Goal: Task Accomplishment & Management: Complete application form

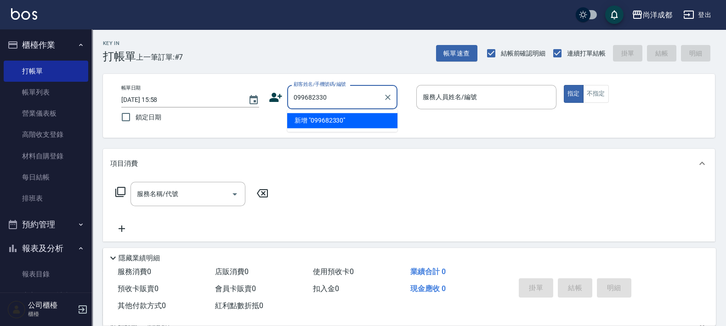
type input "099682330"
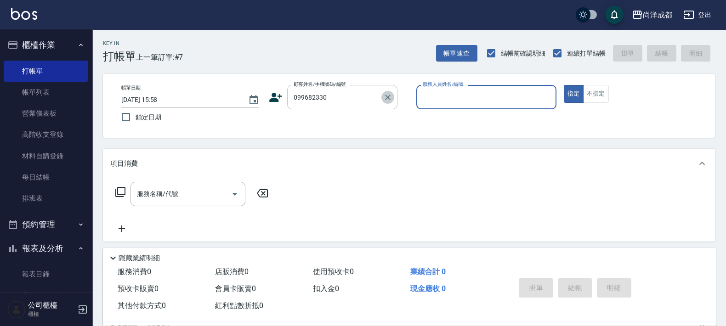
click at [389, 96] on icon "Clear" at bounding box center [388, 98] width 6 height 6
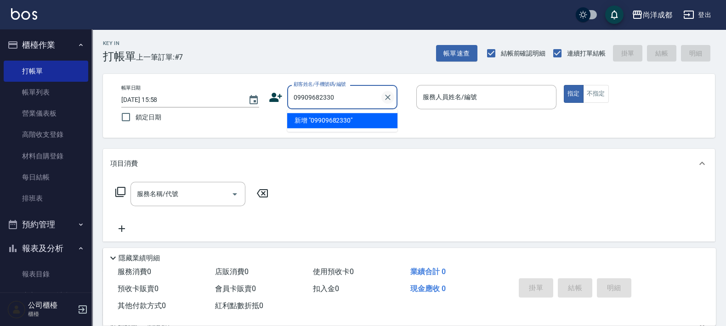
type input "09909682330"
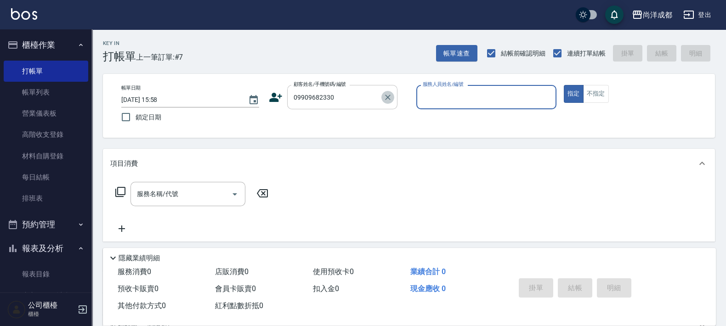
click at [388, 91] on button "Clear" at bounding box center [387, 97] width 13 height 13
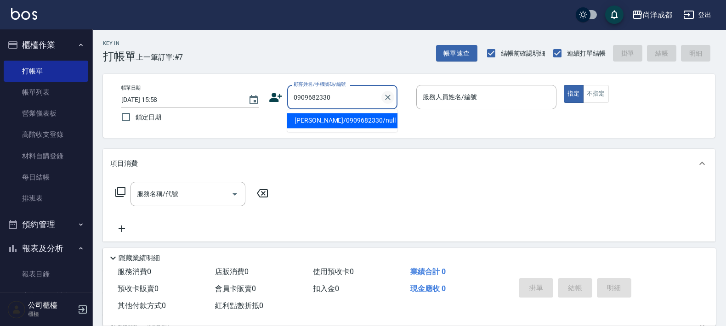
type input "[PERSON_NAME]/0909682330/null"
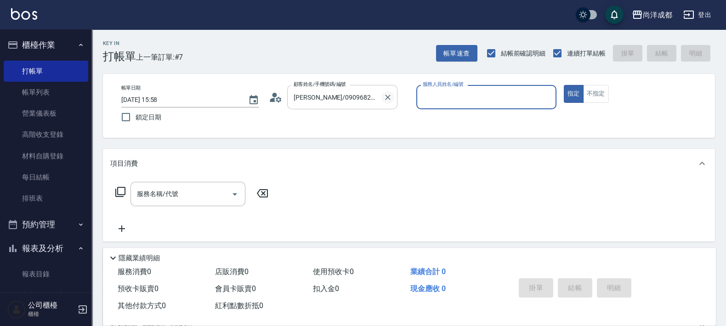
click at [564, 85] on button "指定" at bounding box center [574, 94] width 20 height 18
type button "true"
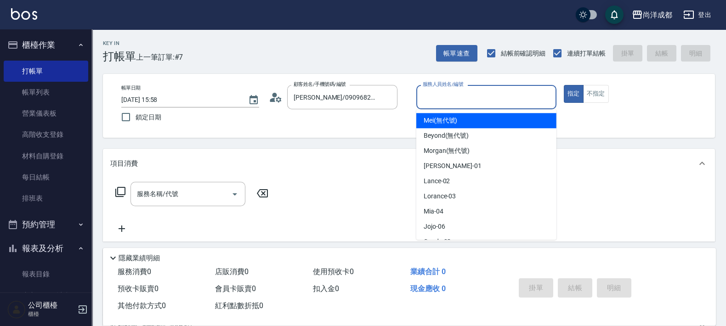
click at [499, 101] on input "服務人員姓名/編號" at bounding box center [486, 97] width 132 height 16
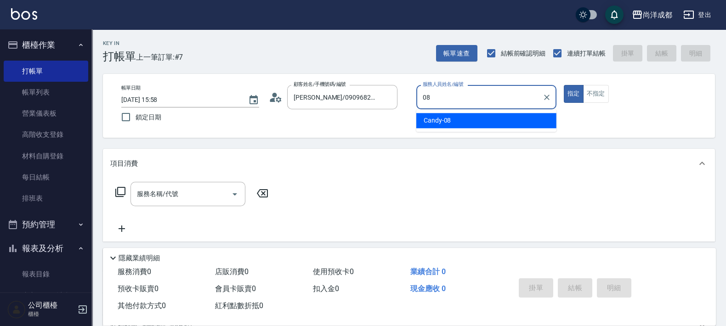
type input "Candy-08"
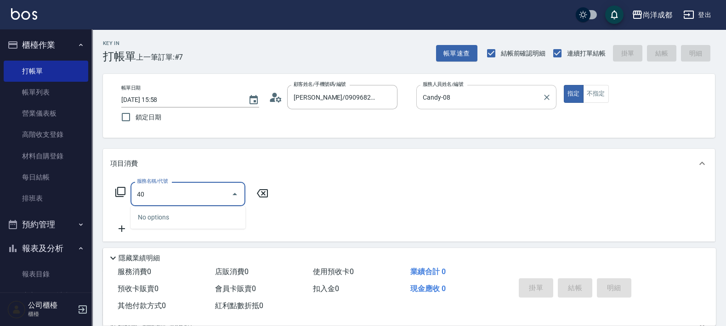
type input "401"
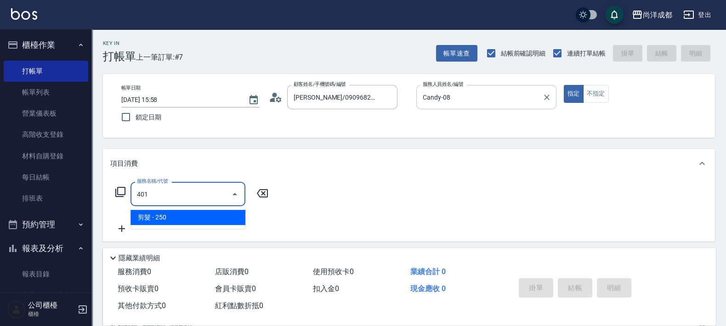
type input "20"
type input "剪髮(401)"
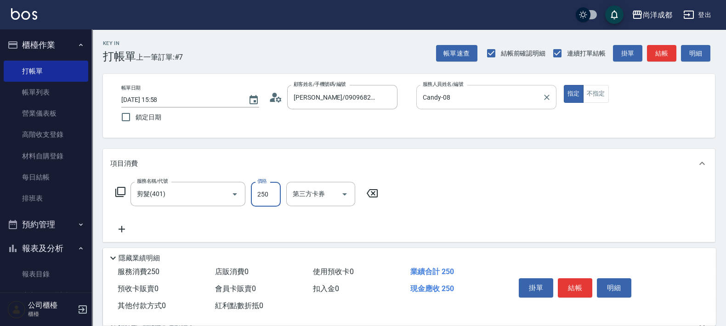
type input "6"
type input "0"
type input "60"
type input "600"
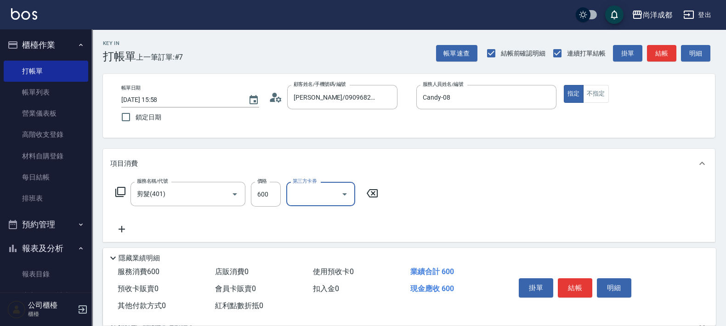
click at [277, 99] on icon at bounding box center [279, 99] width 6 height 6
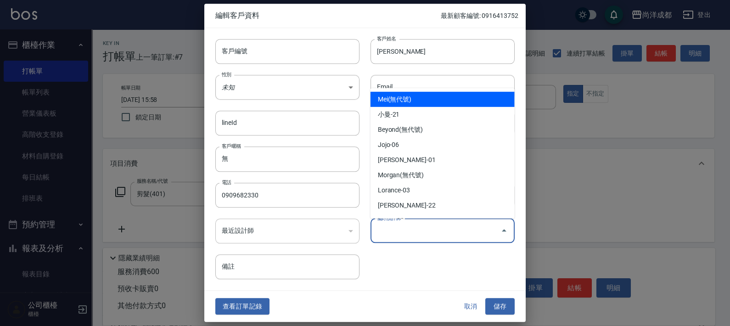
click at [429, 236] on input "偏好設計師" at bounding box center [436, 231] width 122 height 16
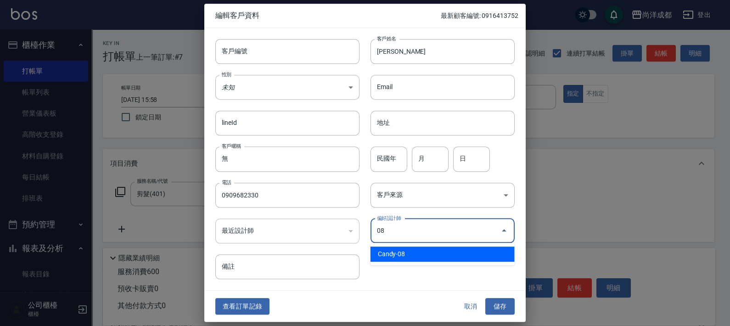
type input "Candy"
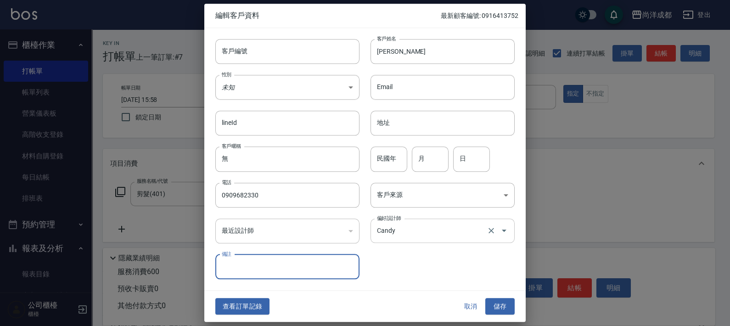
click at [486, 298] on button "儲存" at bounding box center [500, 306] width 29 height 17
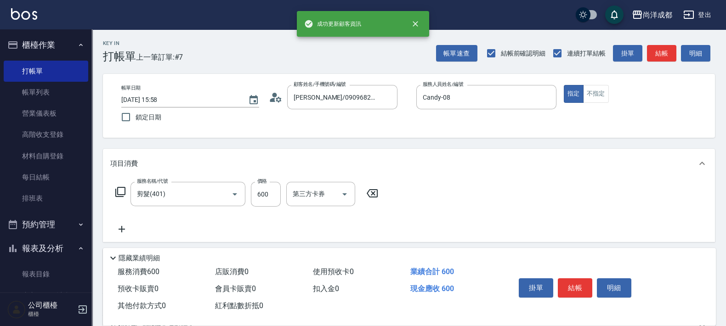
click at [120, 234] on icon at bounding box center [121, 229] width 23 height 11
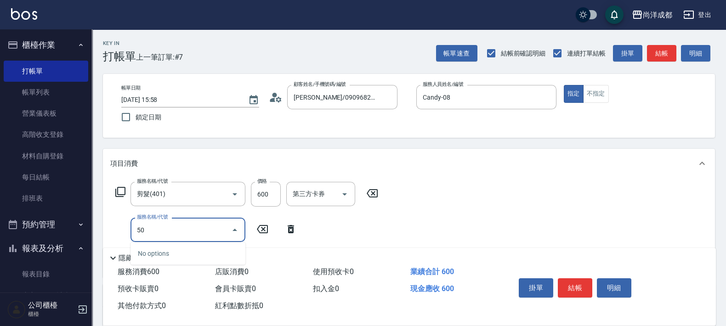
type input "501"
type input "160"
type input "染髮(501)"
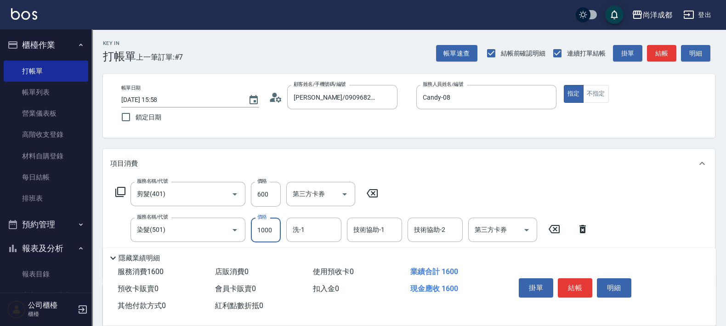
type input "1"
type input "60"
type input "119"
type input "170"
type input "1199"
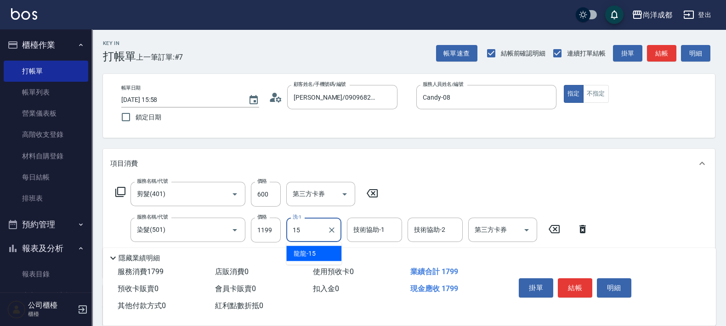
type input "龍龍-15"
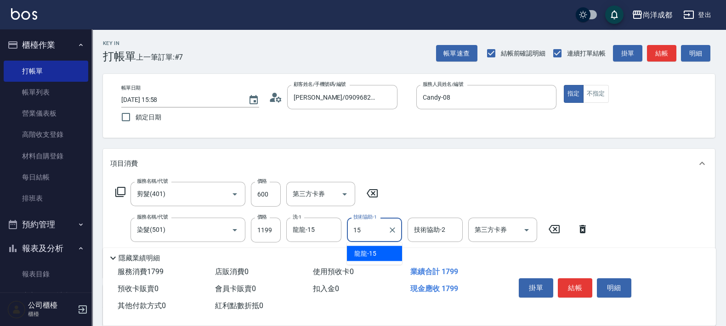
type input "龍龍-15"
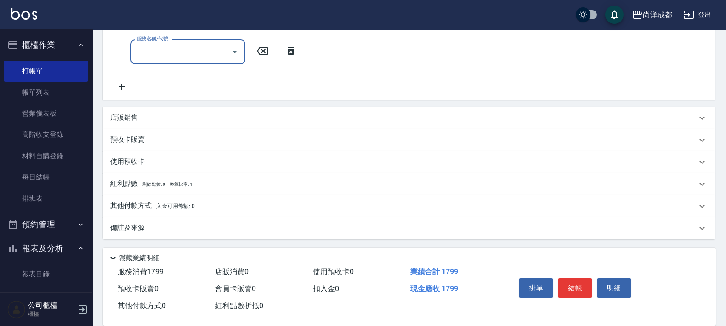
click at [183, 50] on input "服務名稱/代號" at bounding box center [181, 52] width 93 height 16
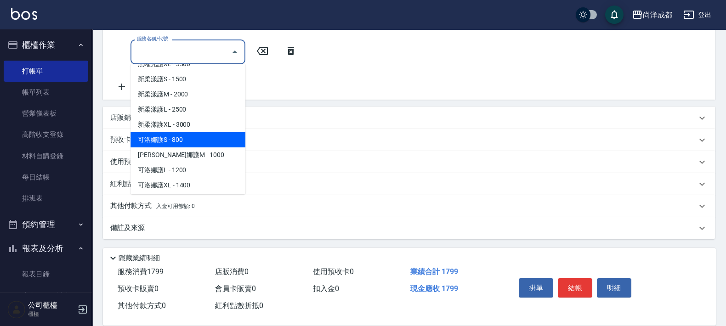
scroll to position [287, 0]
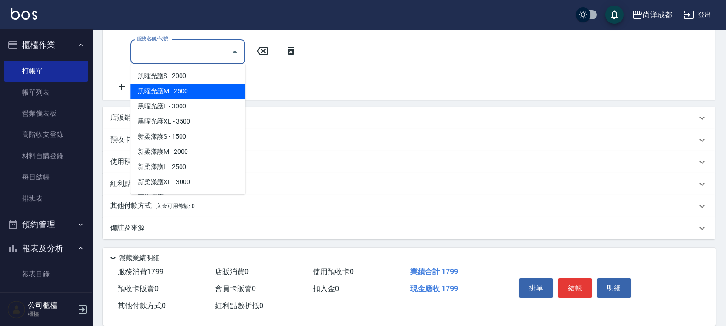
click at [174, 89] on span "黑曜光護M - 2500" at bounding box center [187, 91] width 115 height 15
type input "420"
type input "黑曜光護M(610)"
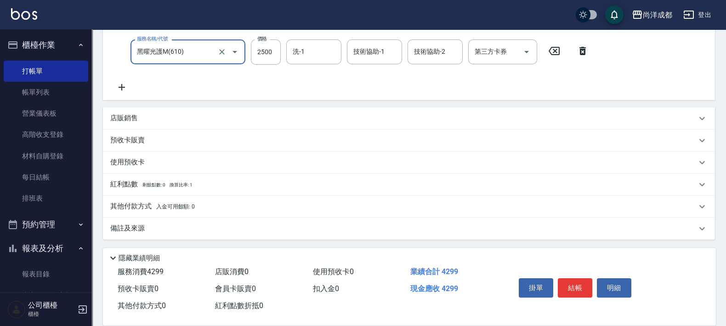
scroll to position [31, 0]
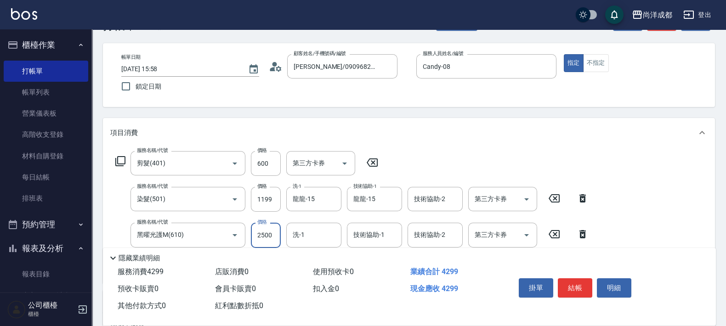
type input "3"
type input "180"
type input "300"
type input "200"
type input "3000"
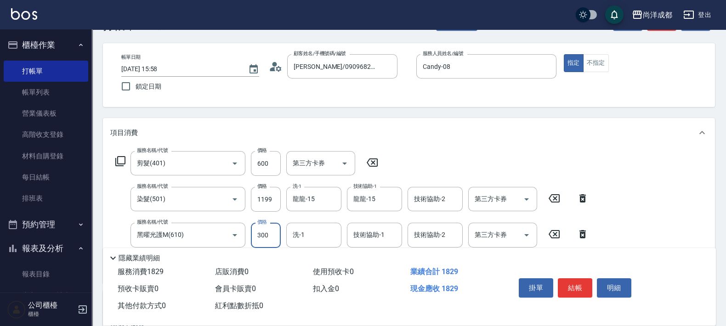
type input "470"
type input "3000"
type input "龍龍-15"
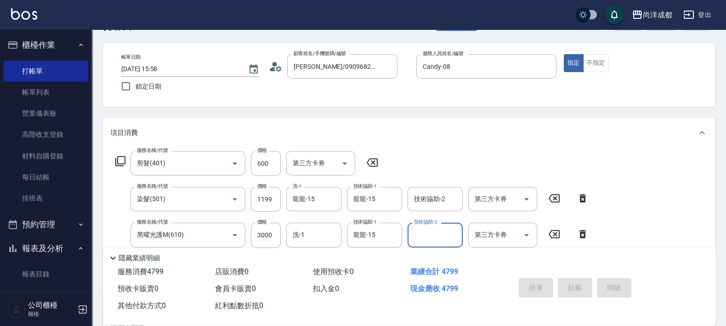
type input "[DATE] 19:15"
type input "0"
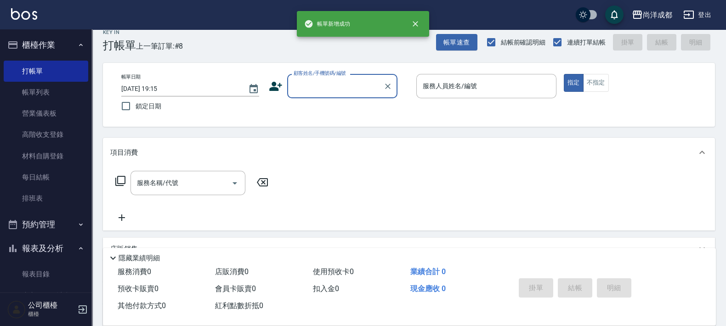
scroll to position [0, 0]
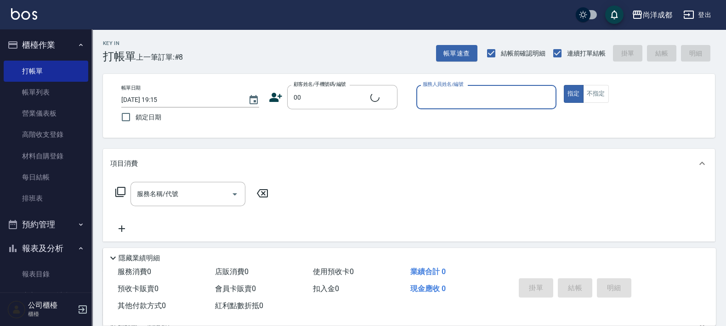
type input "新客人 姓名未設定/00/null"
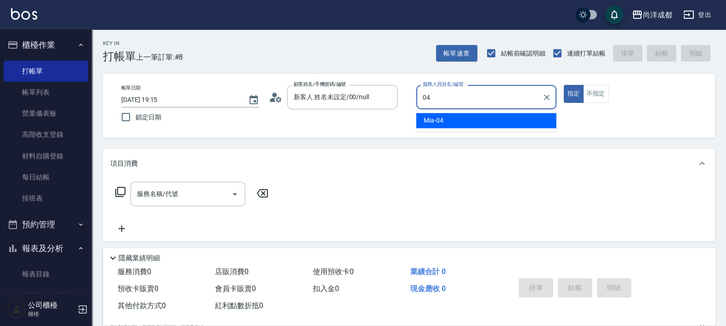
type input "Mia-04"
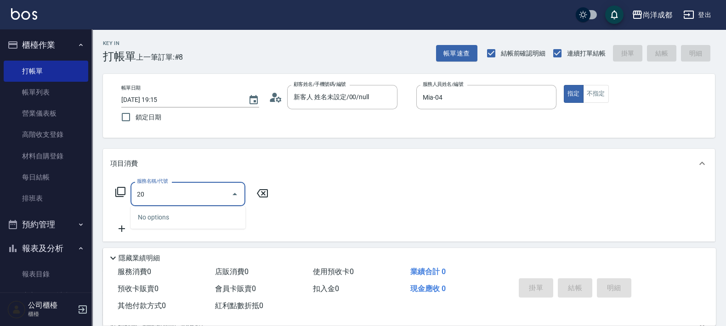
type input "201"
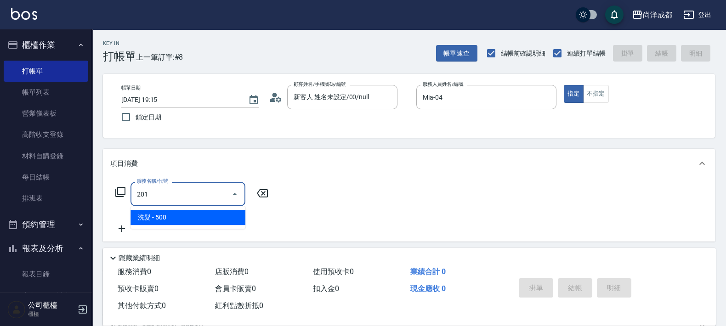
type input "50"
type input "洗髮(201)"
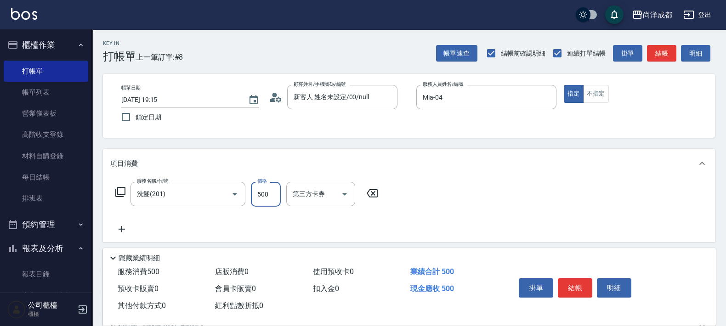
type input "5"
type input "0"
type input "500"
type input "50"
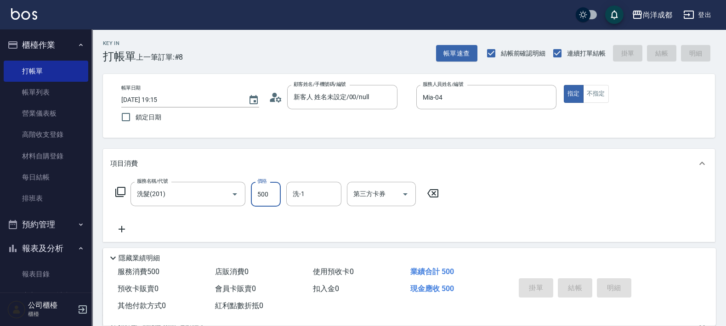
type input "0"
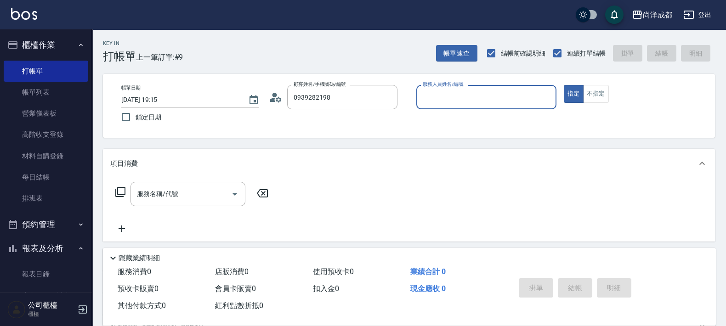
type input "[PERSON_NAME]/0939282198/null"
type input "[PERSON_NAME]-01"
click at [564, 85] on button "指定" at bounding box center [574, 94] width 20 height 18
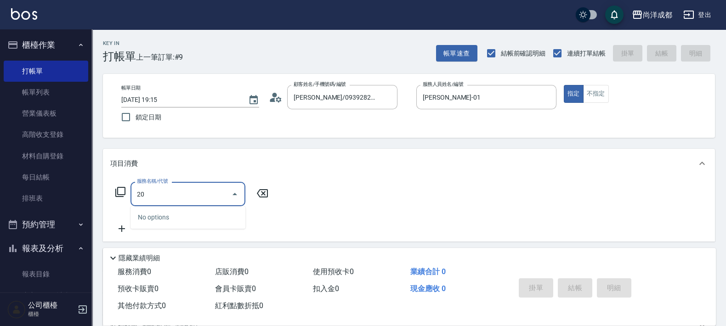
type input "201"
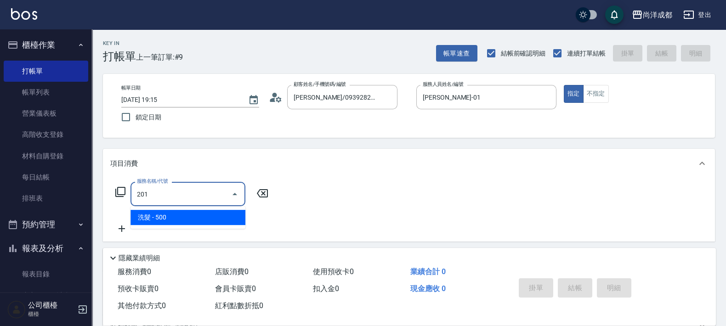
type input "50"
type input "洗髮(201)"
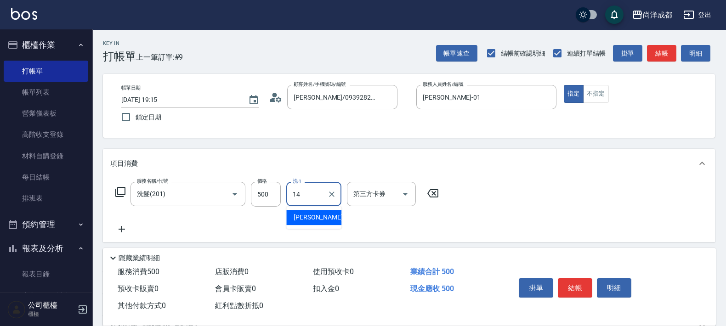
type input "Emma-14"
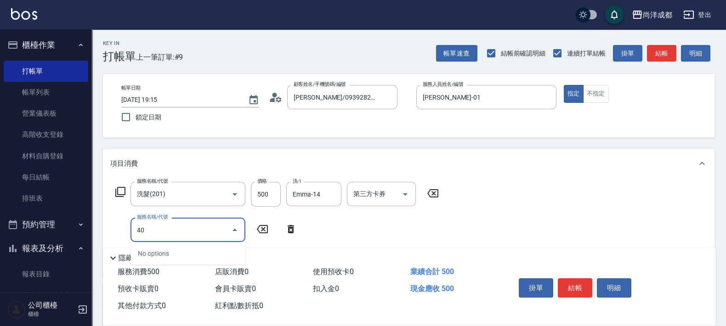
type input "401"
type input "70"
type input "剪髮(401)"
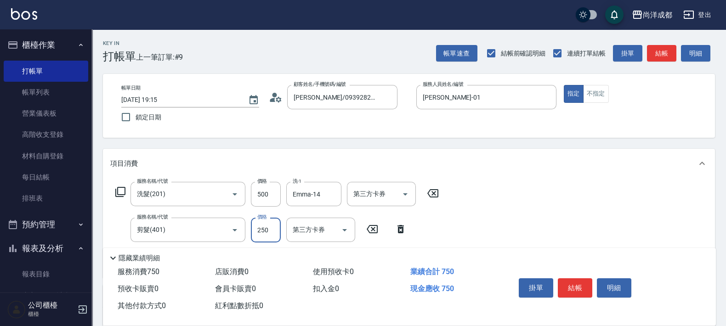
type input "8"
type input "50"
type input "80"
type input "130"
type input "800"
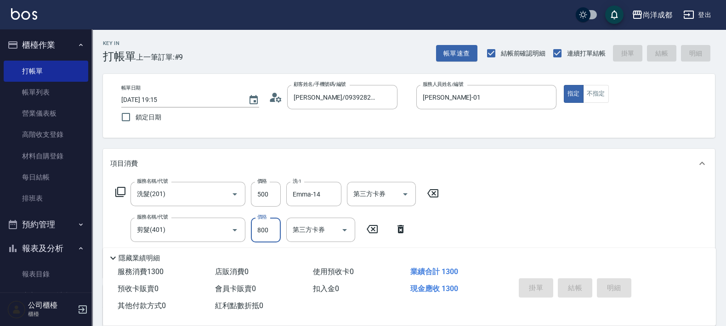
type input "0"
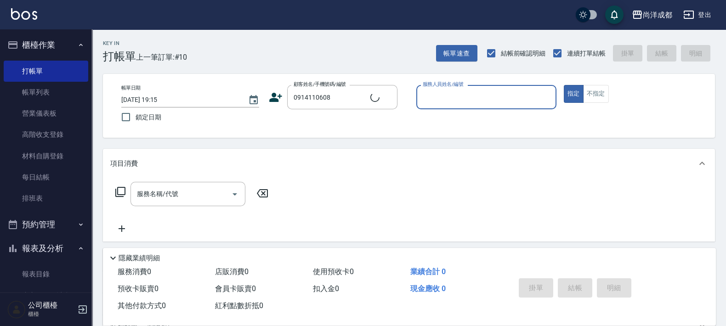
type input "[PERSON_NAME]/0914110608/"
type input "[PERSON_NAME]-01"
click at [564, 85] on button "指定" at bounding box center [574, 94] width 20 height 18
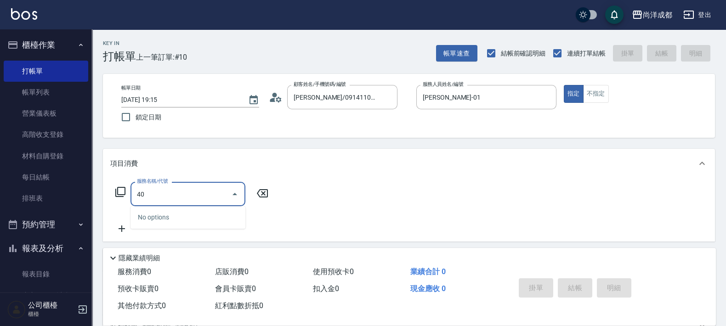
type input "401"
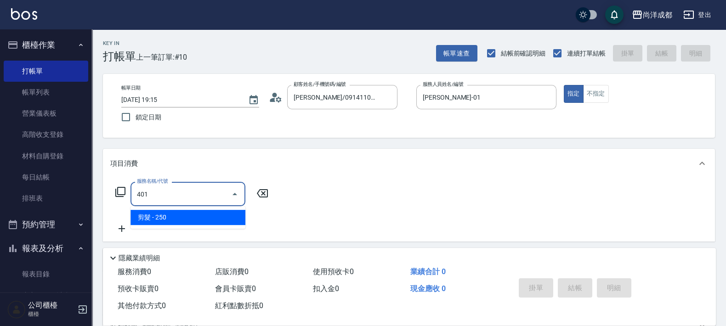
type input "20"
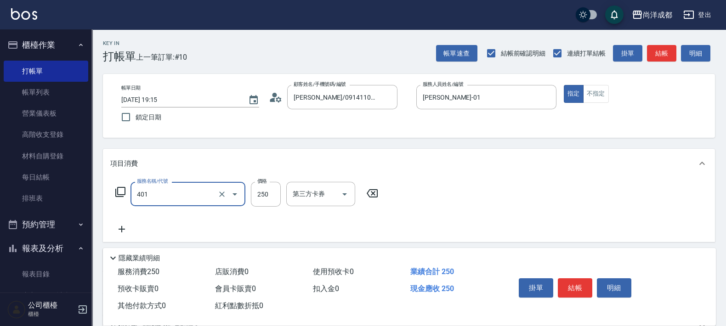
type input "剪髮(401)"
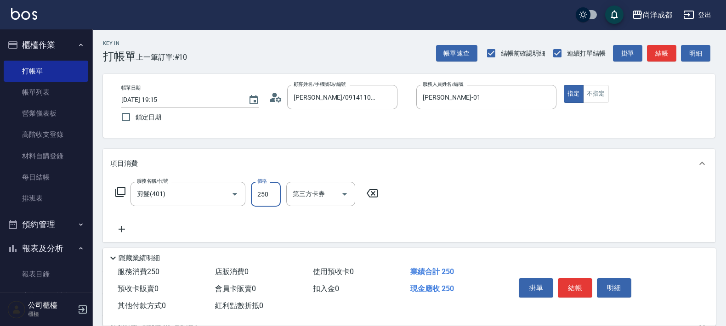
type input "1"
type input "0"
type input "130"
type input "10"
type input "1300"
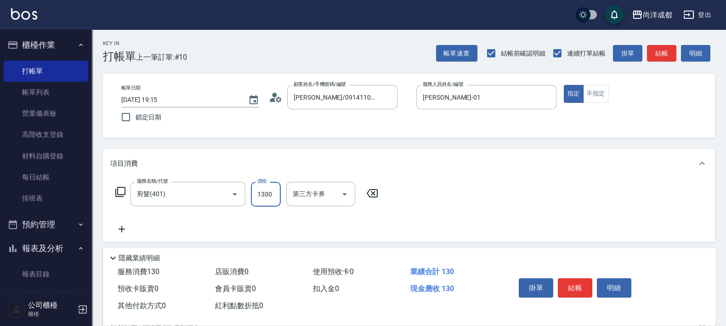
type input "130"
type input "1300"
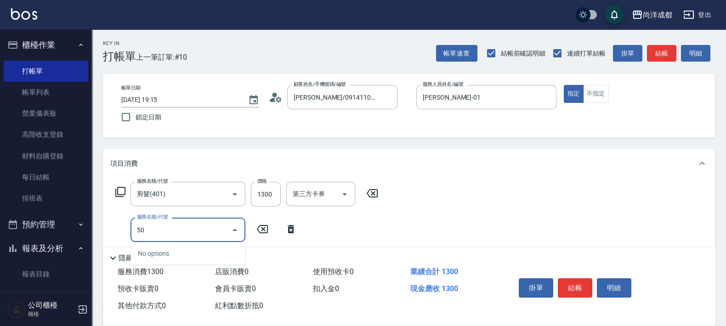
type input "501"
type input "230"
type input "染髮(501)"
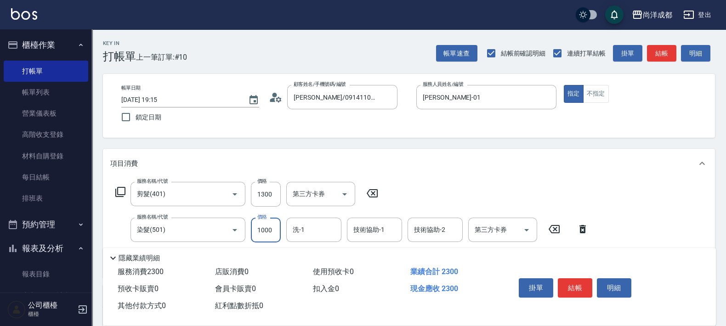
type input "2"
type input "130"
type input "283"
type input "150"
type input "2836"
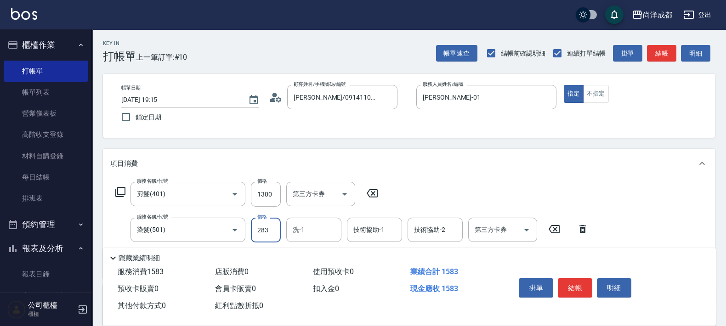
type input "410"
type input "2836"
type input "Peggy-13"
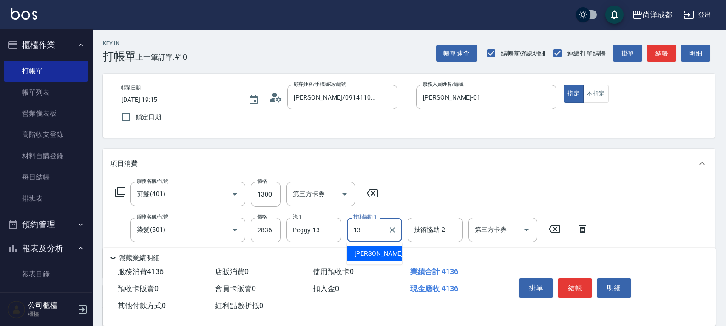
type input "Peggy-13"
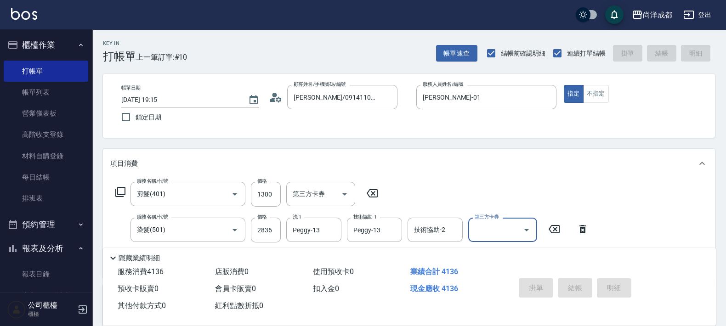
type input "[DATE] 19:16"
type input "0"
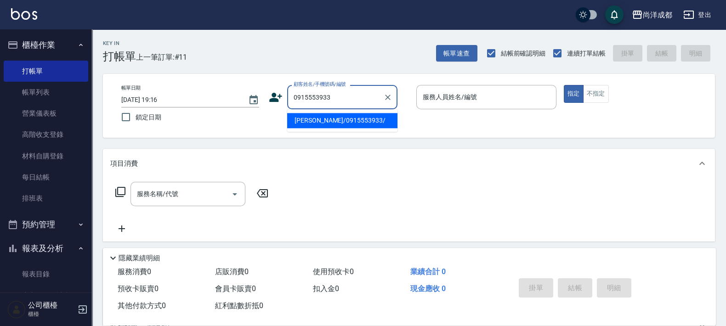
type input "[PERSON_NAME]/0915553933/"
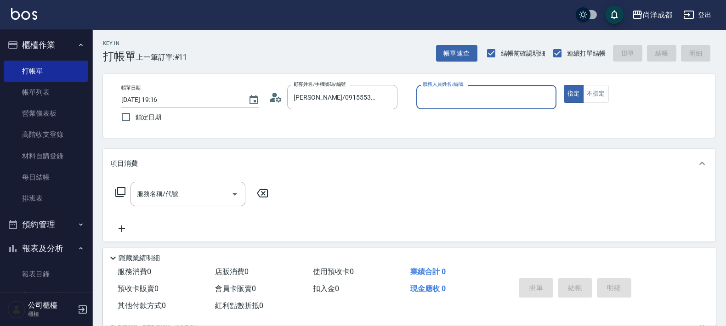
type input "[PERSON_NAME]-01"
click at [564, 85] on button "指定" at bounding box center [574, 94] width 20 height 18
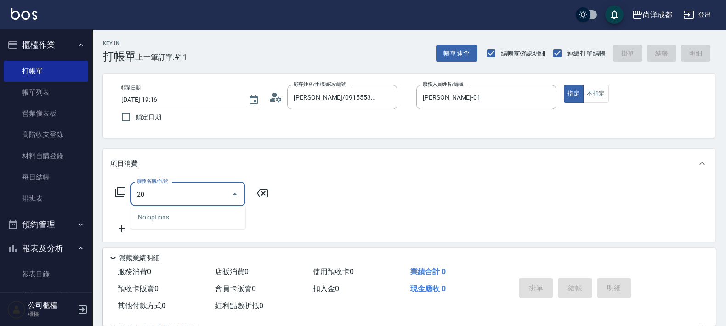
type input "201"
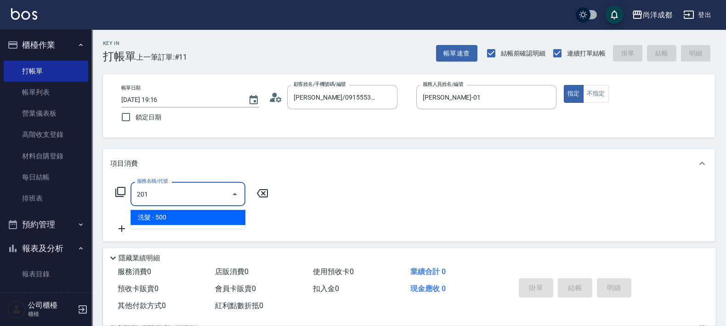
type input "50"
type input "洗髮(201)"
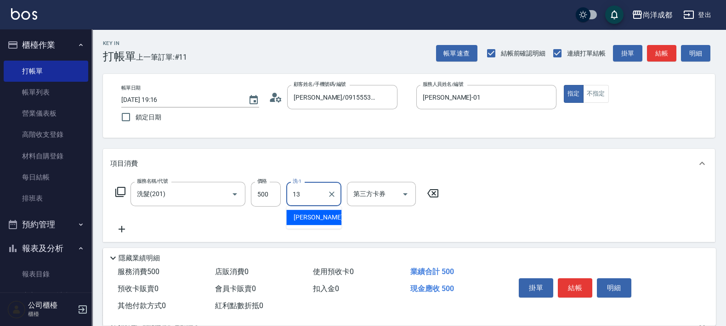
type input "Peggy-13"
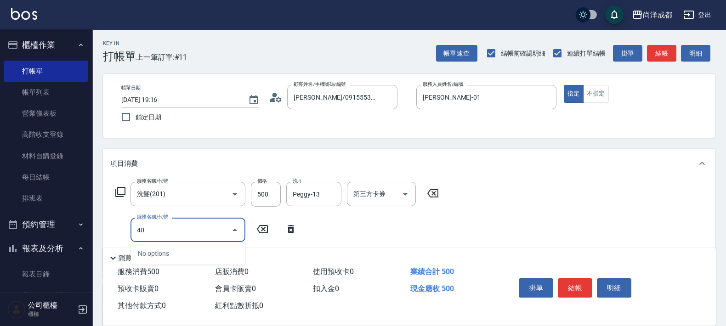
type input "401"
type input "70"
type input "剪髮(401)"
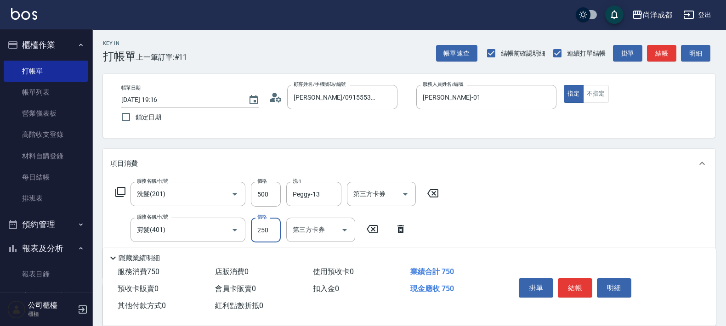
type input "8"
type input "50"
type input "80"
type input "130"
type input "800"
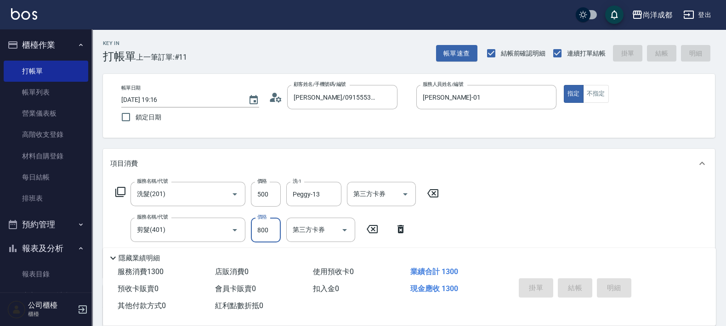
type input "0"
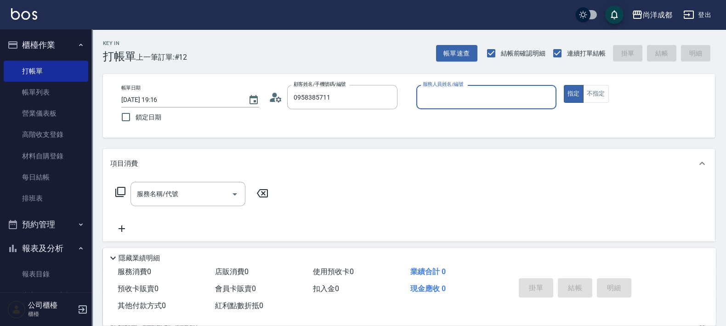
type input "[PERSON_NAME]/0958385711/null"
type input "Lance-02"
click at [564, 85] on button "指定" at bounding box center [574, 94] width 20 height 18
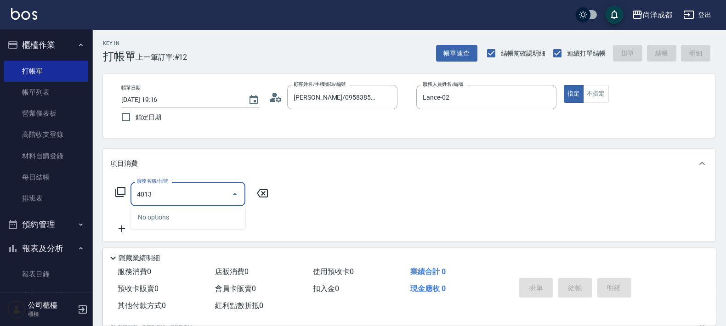
type input "401"
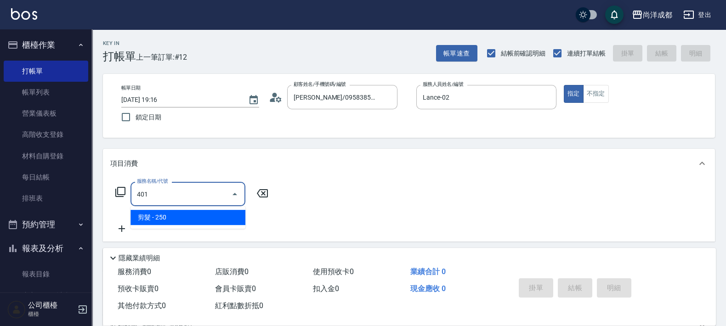
type input "20"
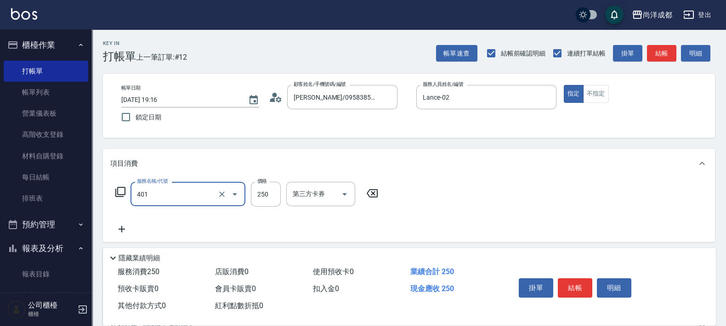
type input "剪髮(401)"
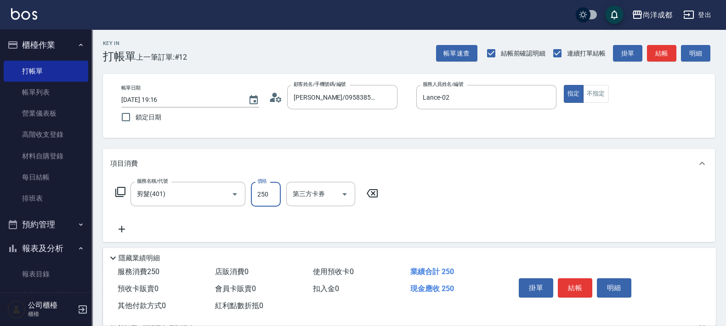
type input "0"
type input "71"
type input "70"
type input "710"
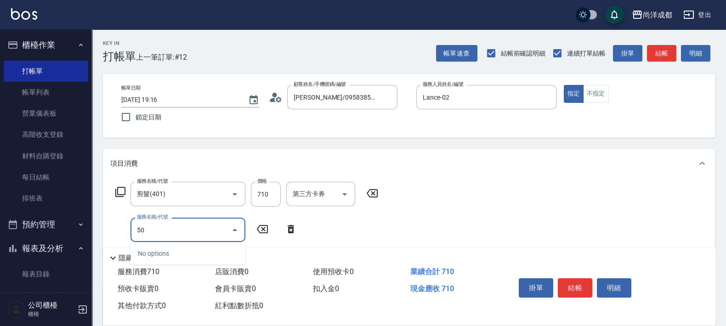
type input "501"
type input "170"
type input "染髮(501)"
type input "2"
type input "70"
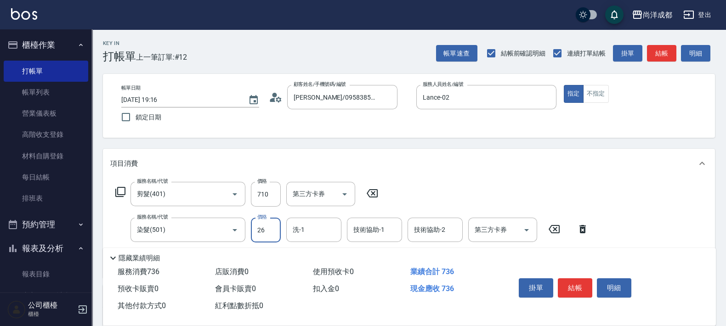
type input "268"
type input "90"
type input "2680"
type input "330"
type input "2680"
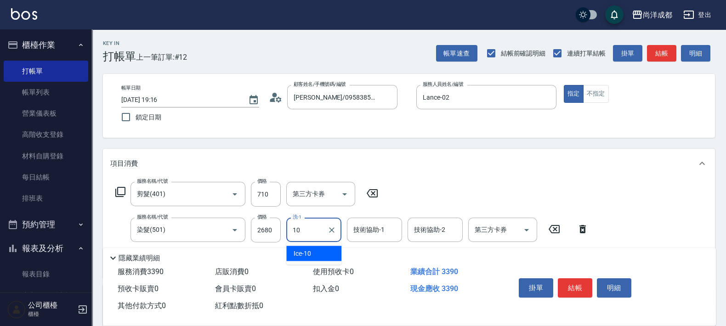
type input "Ice-10"
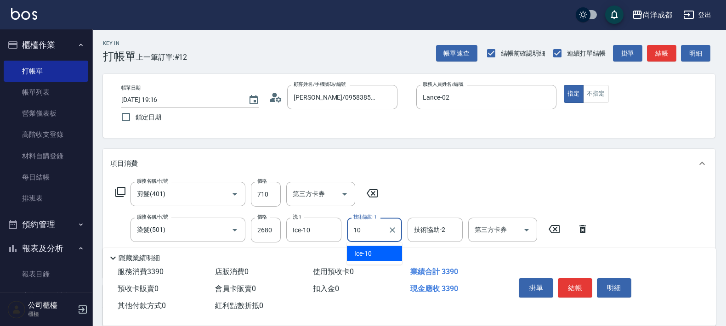
type input "Ice-10"
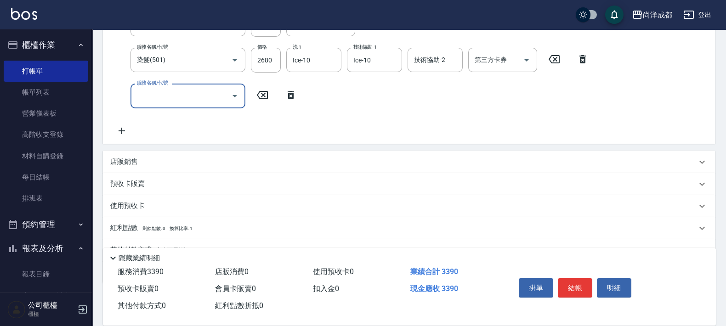
scroll to position [172, 0]
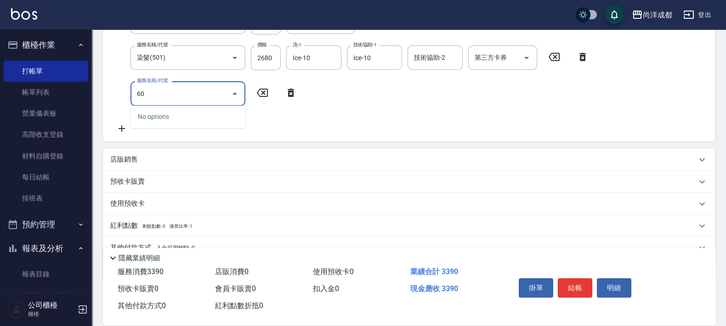
type input "601"
type input "430"
type input "自備護髮(1000以上)(601)"
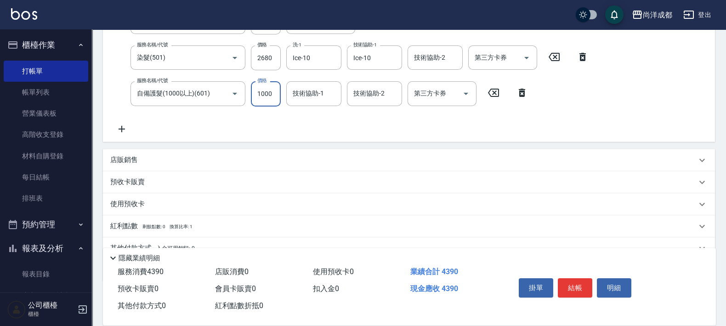
type input "1"
type input "330"
type input "15"
type input "340"
type input "150"
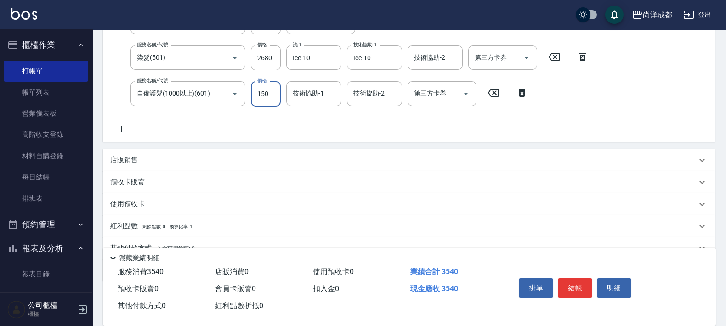
type input "480"
type input "1500"
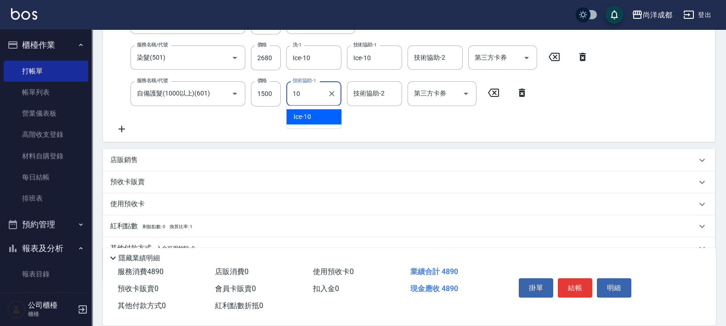
type input "Ice-10"
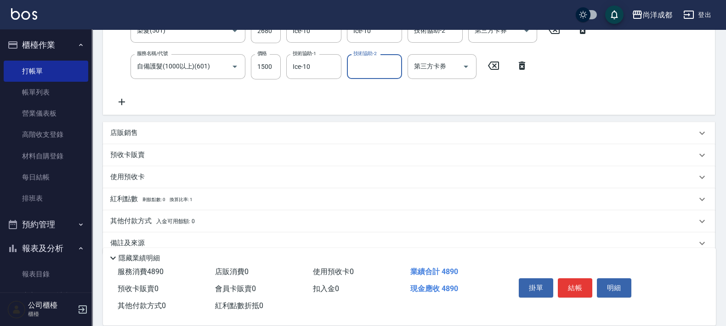
scroll to position [215, 0]
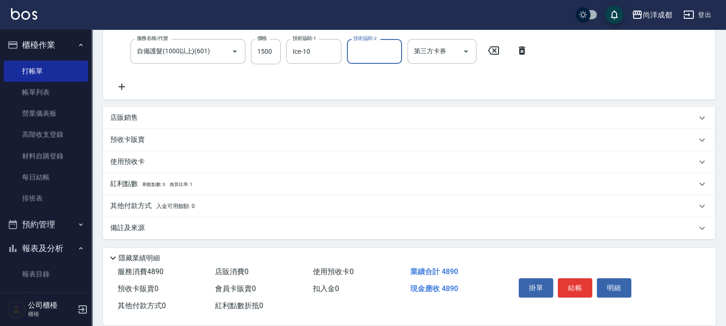
click at [147, 207] on p "其他付款方式 入金可用餘額: 0" at bounding box center [152, 206] width 85 height 10
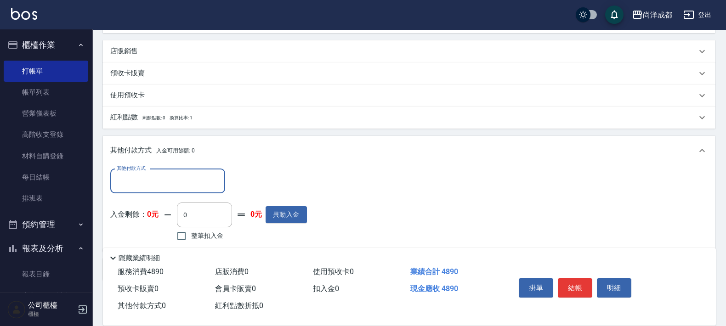
scroll to position [322, 0]
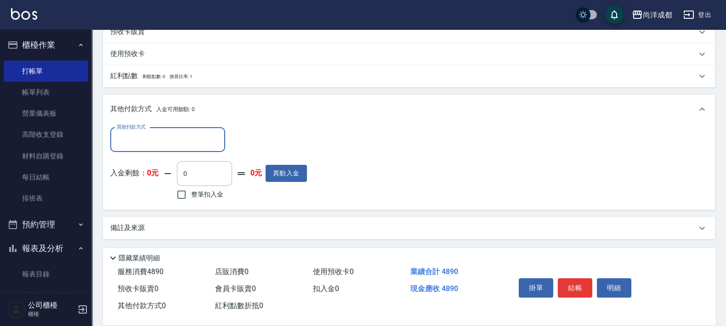
click at [191, 131] on div "其他付款方式" at bounding box center [167, 140] width 115 height 24
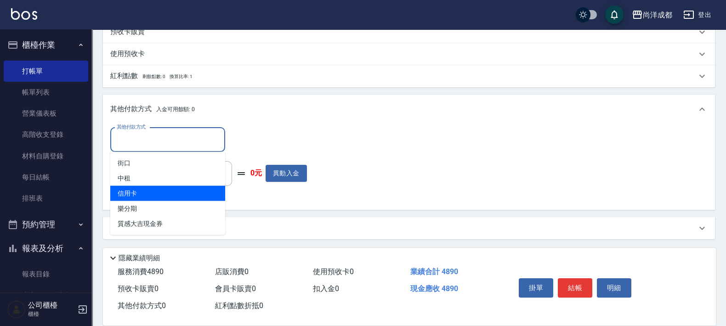
click at [165, 196] on span "信用卡" at bounding box center [167, 193] width 115 height 15
type input "信用卡"
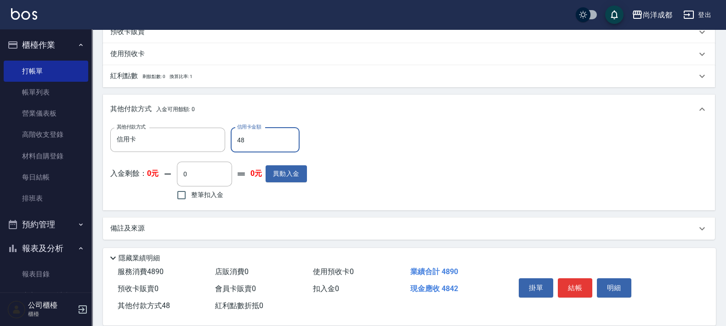
type input "489"
type input "440"
type input "4890"
type input "0"
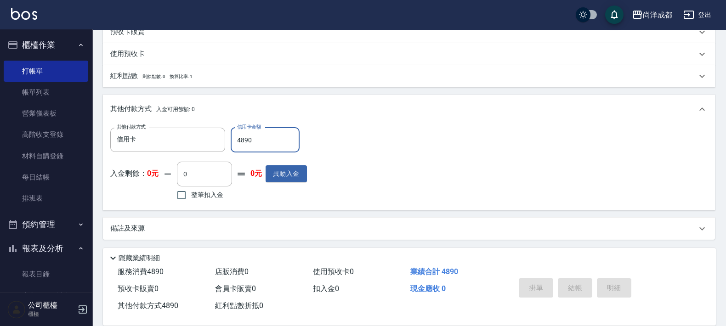
type input "[DATE] 19:17"
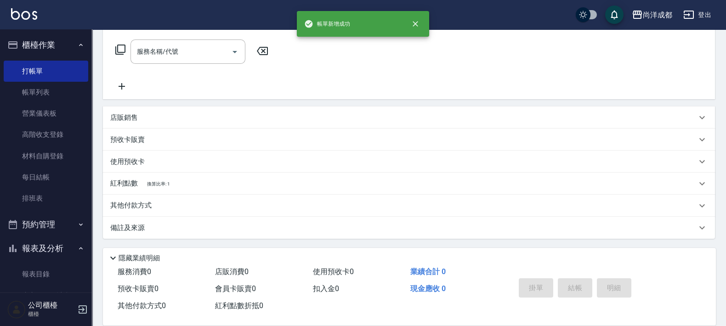
scroll to position [0, 0]
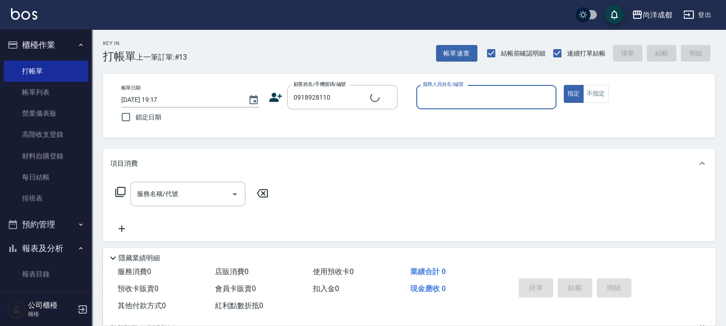
type input "[PERSON_NAME]/0918928110/"
type input "[PERSON_NAME]-01"
click at [564, 85] on button "指定" at bounding box center [574, 94] width 20 height 18
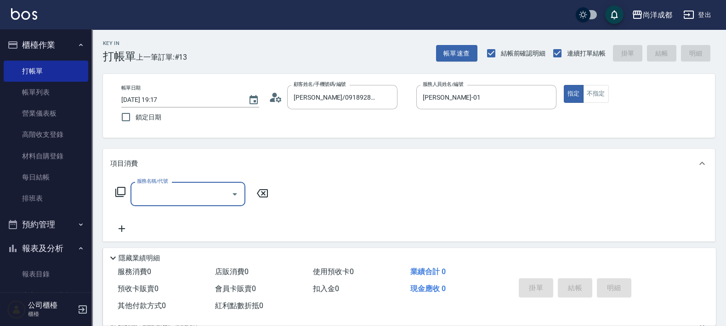
type input "2"
type input "301"
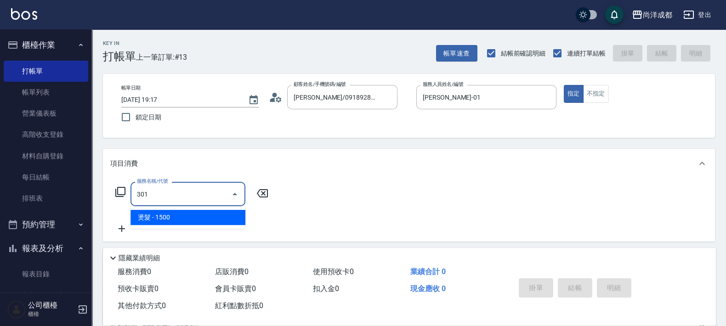
type input "150"
type input "燙髮(301)"
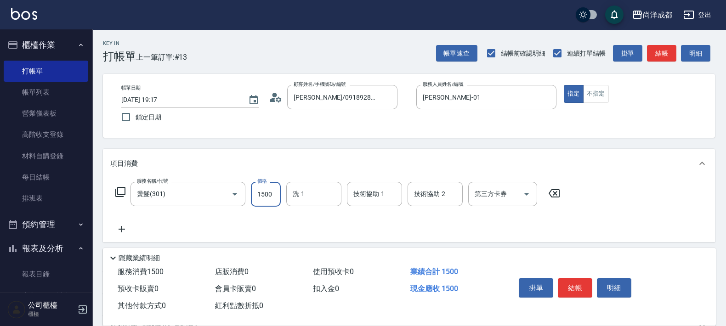
type input "4"
type input "0"
type input "41"
type input "40"
type input "414"
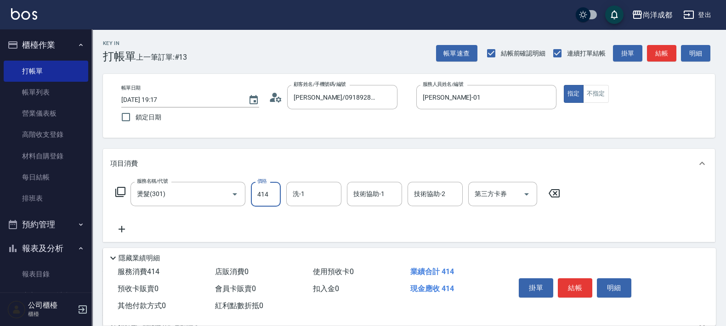
type input "410"
type input "4148"
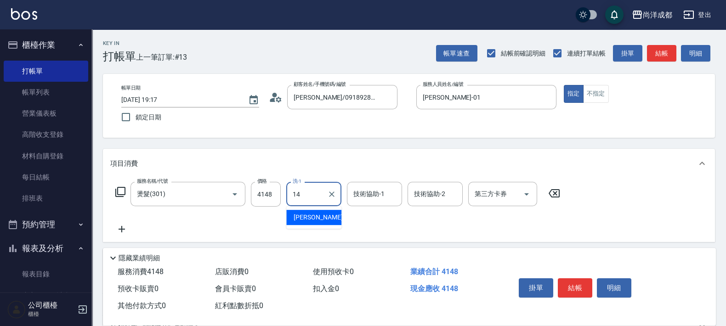
type input "Emma-14"
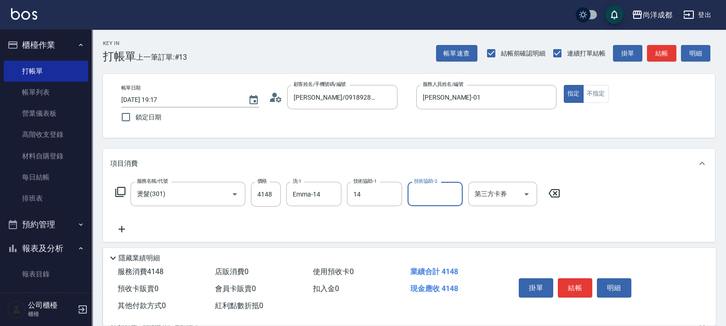
type input "Emma-14"
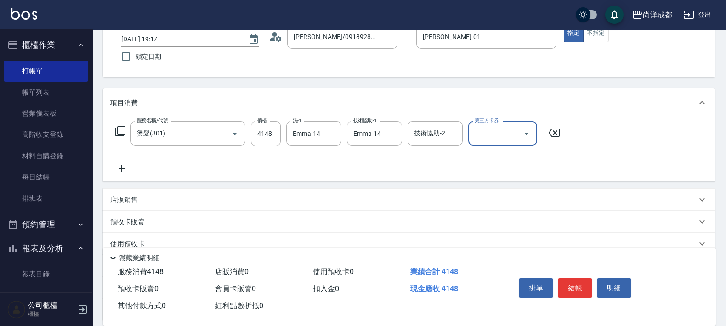
scroll to position [142, 0]
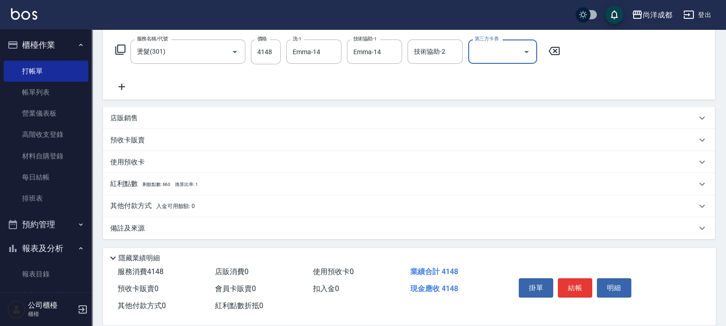
click at [128, 207] on p "其他付款方式 入金可用餘額: 0" at bounding box center [152, 206] width 85 height 10
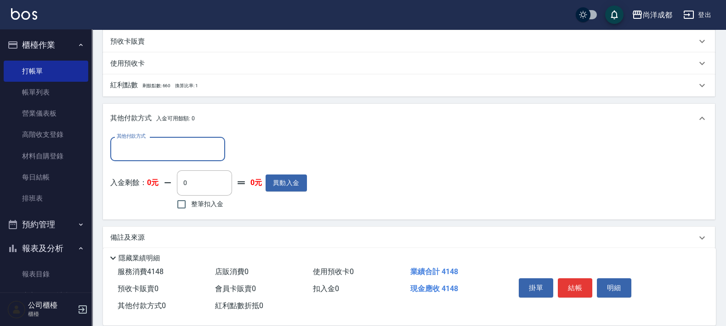
scroll to position [249, 0]
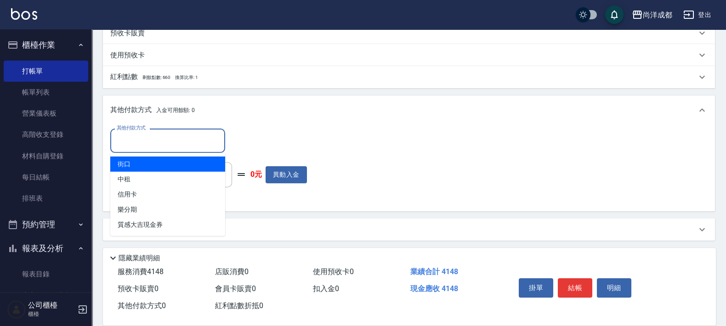
click at [177, 143] on input "其他付款方式" at bounding box center [167, 141] width 107 height 16
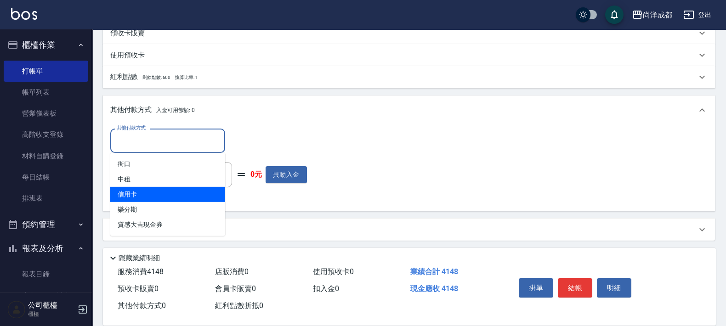
click at [188, 195] on span "信用卡" at bounding box center [167, 194] width 115 height 15
type input "信用卡"
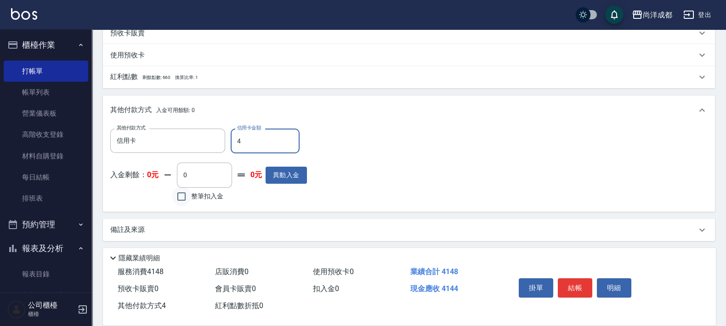
type input "41"
type input "370"
type input "414"
type input "0"
type input "4148"
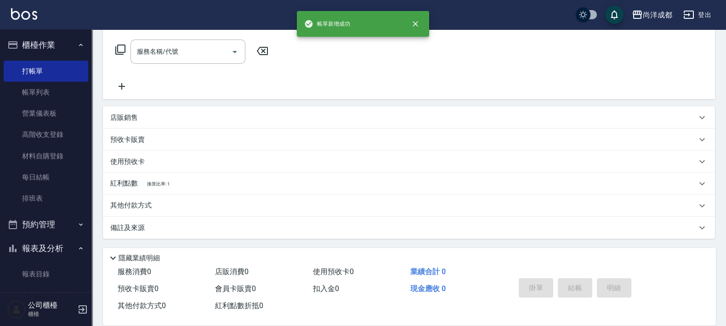
scroll to position [0, 0]
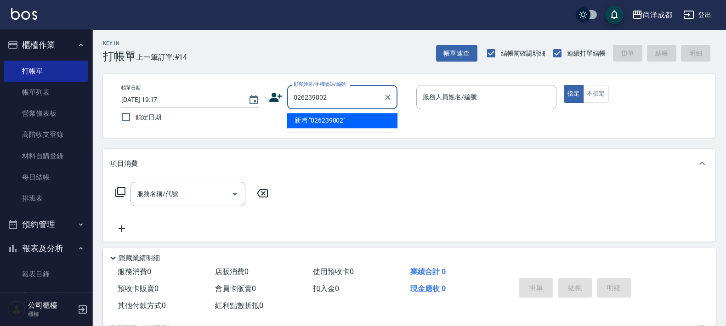
type input "026239802"
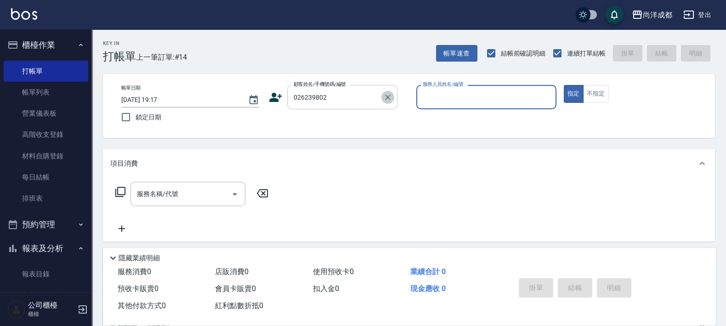
click at [388, 94] on icon "Clear" at bounding box center [387, 97] width 9 height 9
type input "[PERSON_NAME]/0926239802/"
type input "[PERSON_NAME]-01"
click at [564, 85] on button "指定" at bounding box center [574, 94] width 20 height 18
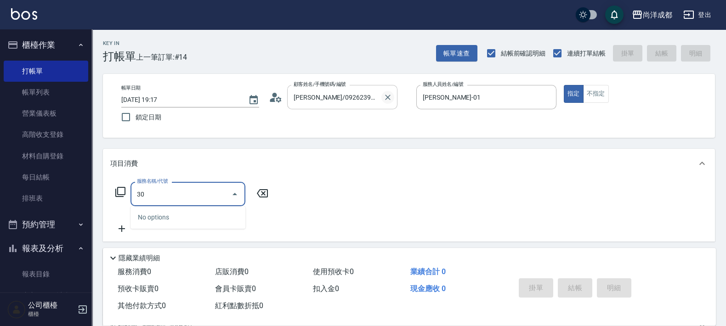
type input "301"
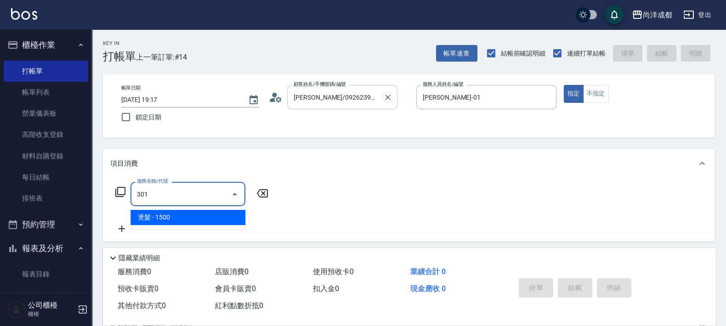
type input "150"
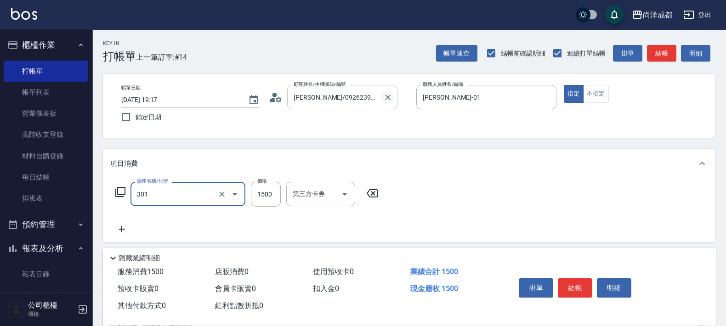
type input "燙髮(301)"
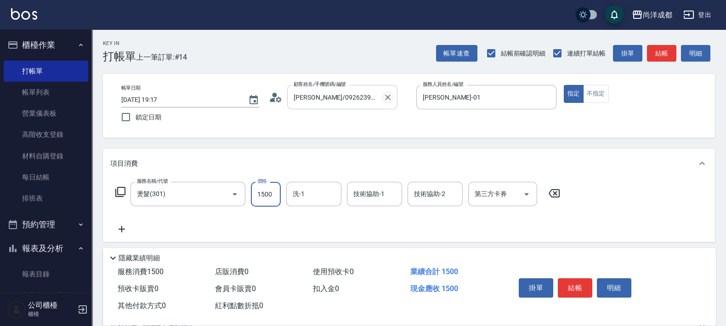
type input "3"
type input "0"
type input "35"
type input "30"
type input "3535"
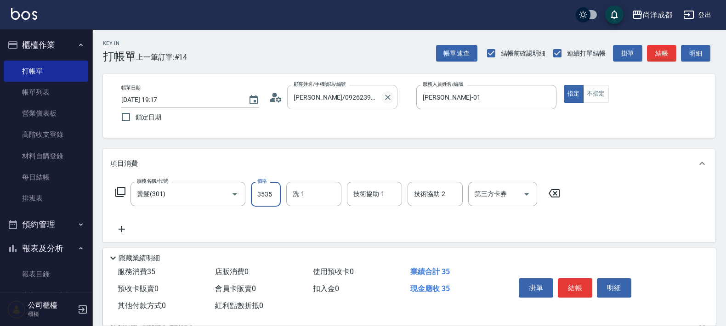
type input "350"
type input "3535"
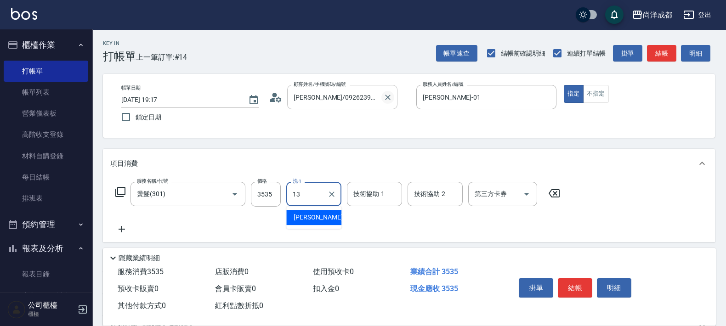
type input "Peggy-13"
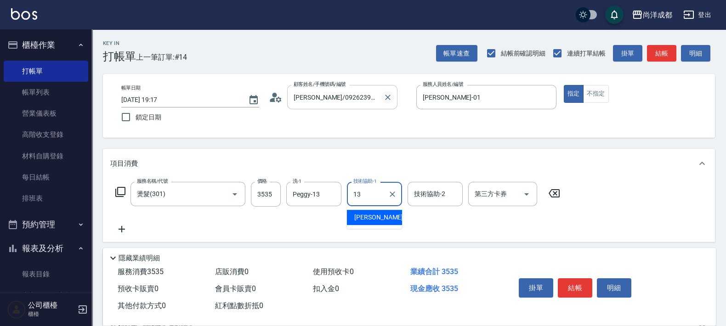
type input "Peggy-13"
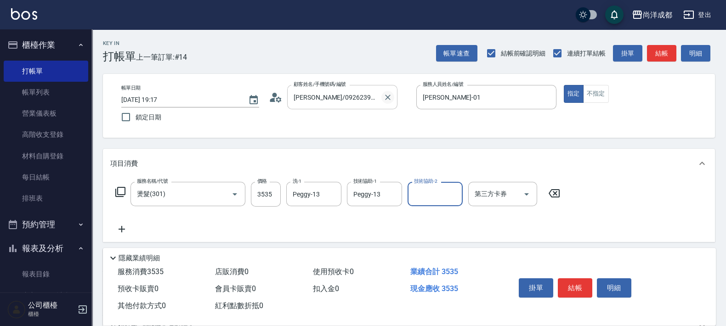
scroll to position [142, 0]
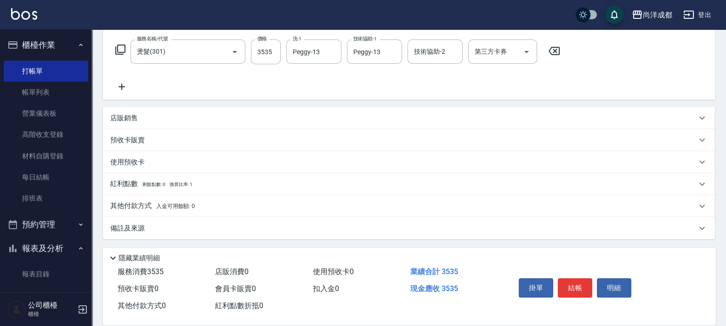
click at [156, 204] on span "入金可用餘額: 0" at bounding box center [175, 206] width 39 height 6
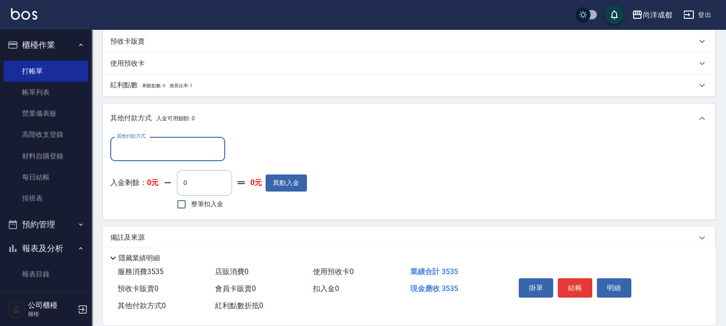
scroll to position [249, 0]
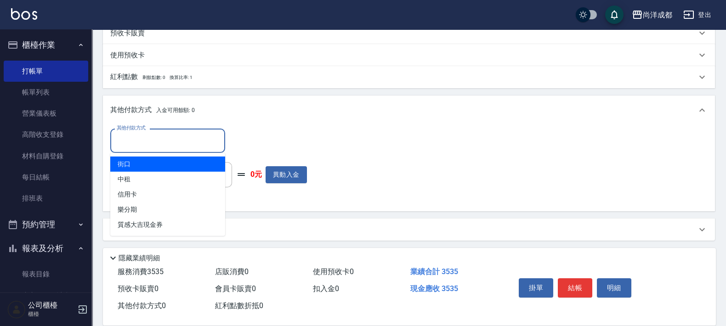
click at [167, 143] on input "其他付款方式" at bounding box center [167, 141] width 107 height 16
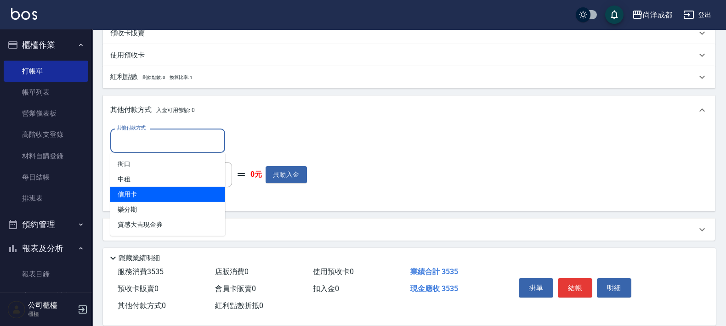
click at [185, 198] on span "信用卡" at bounding box center [167, 194] width 115 height 15
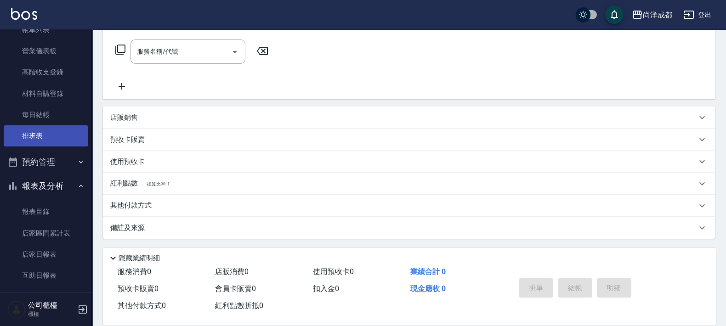
scroll to position [229, 0]
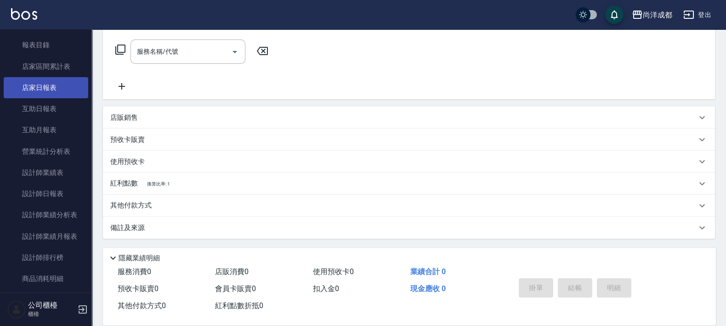
click at [57, 89] on link "店家日報表" at bounding box center [46, 87] width 85 height 21
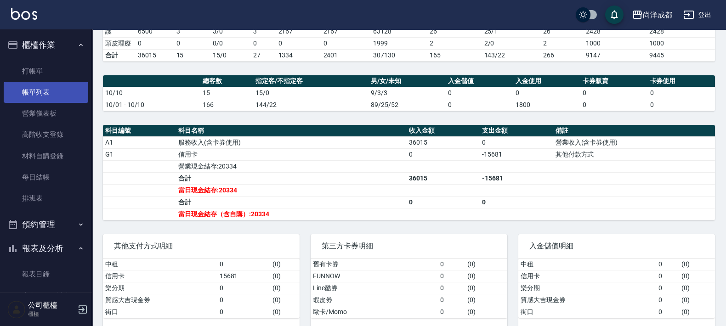
scroll to position [34, 0]
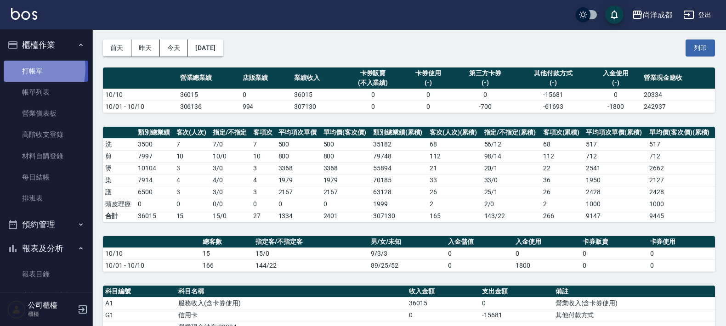
click at [32, 69] on link "打帳單" at bounding box center [46, 71] width 85 height 21
